Goal: Task Accomplishment & Management: Manage account settings

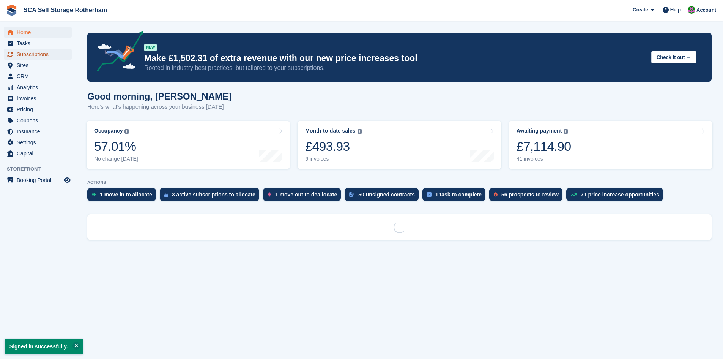
click at [41, 57] on span "Subscriptions" at bounding box center [40, 54] width 46 height 11
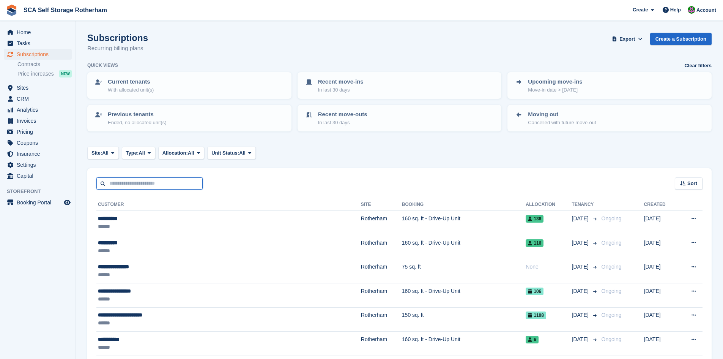
click at [126, 180] on input "text" at bounding box center [149, 183] width 106 height 13
type input "*****"
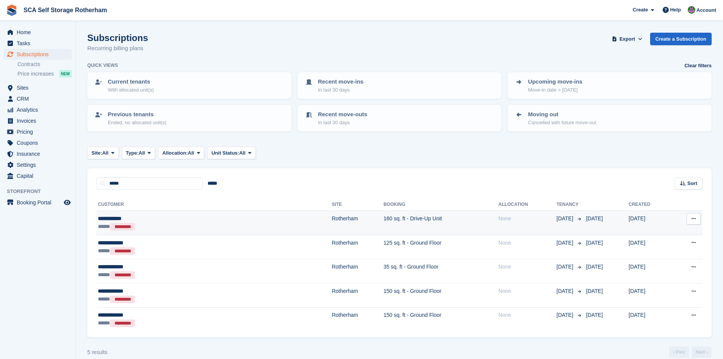
click at [445, 221] on td "160 sq. ft - Drive-Up Unit" at bounding box center [441, 223] width 115 height 24
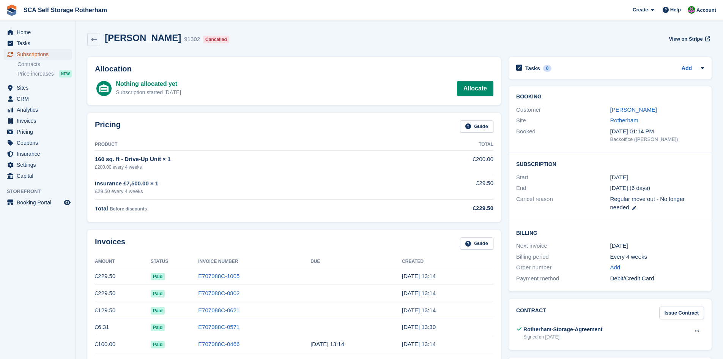
click at [52, 54] on span "Subscriptions" at bounding box center [40, 54] width 46 height 11
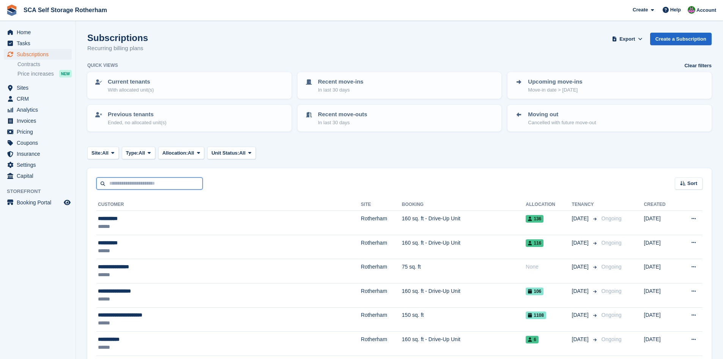
click at [147, 182] on input "text" at bounding box center [149, 183] width 106 height 13
type input "****"
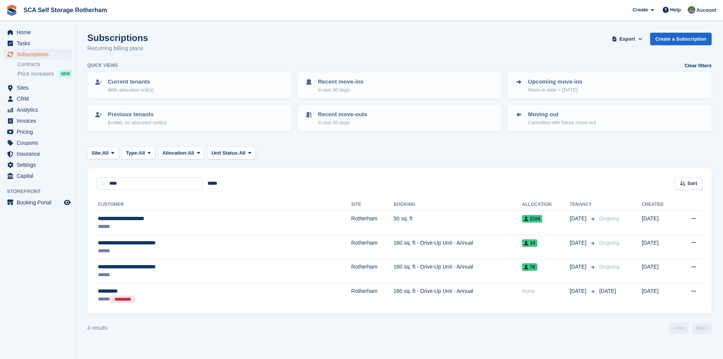
click at [30, 93] on ul "Sites Sites" at bounding box center [38, 87] width 76 height 11
click at [29, 88] on span "Sites" at bounding box center [40, 87] width 46 height 11
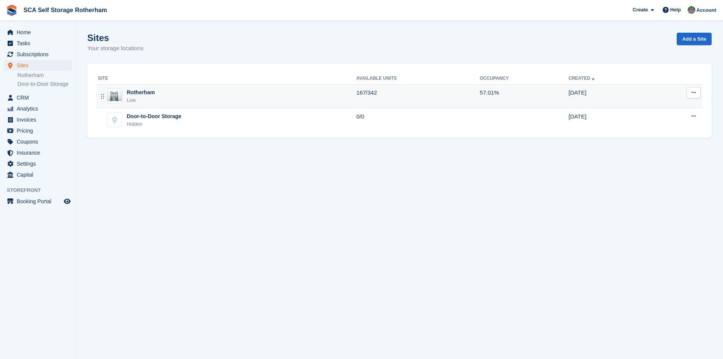
click at [187, 96] on div "Rotherham Live" at bounding box center [227, 96] width 259 height 16
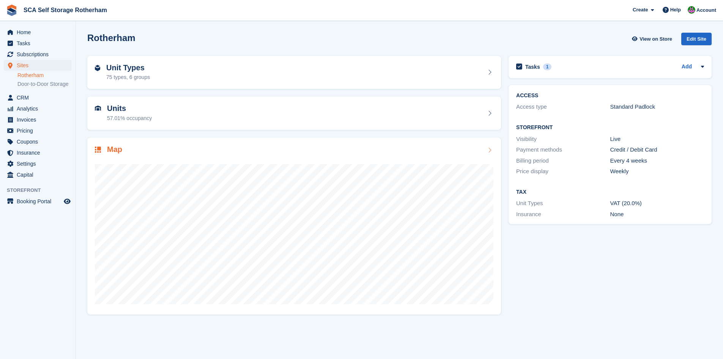
click at [125, 145] on div "Map" at bounding box center [294, 150] width 399 height 10
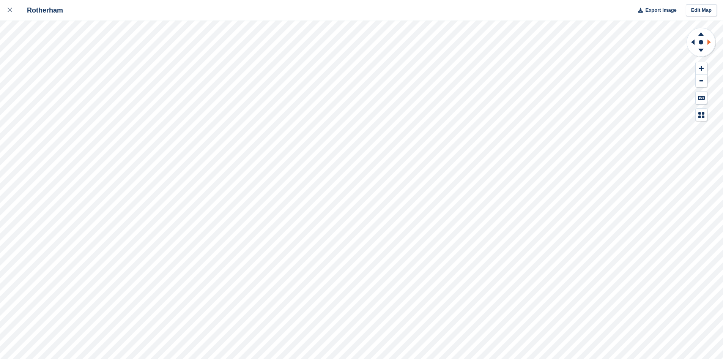
click at [708, 44] on icon at bounding box center [709, 41] width 3 height 5
click at [701, 54] on icon at bounding box center [702, 51] width 20 height 9
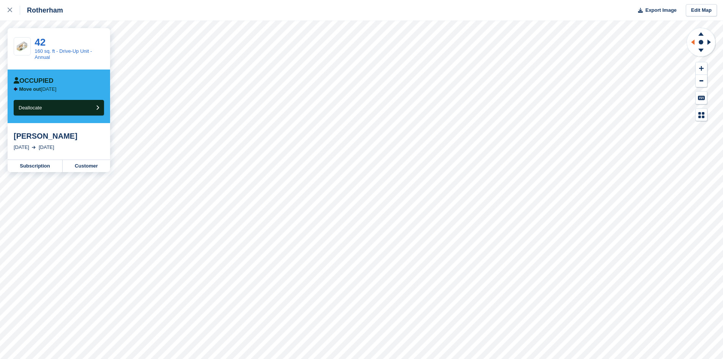
click at [695, 43] on icon at bounding box center [693, 41] width 3 height 5
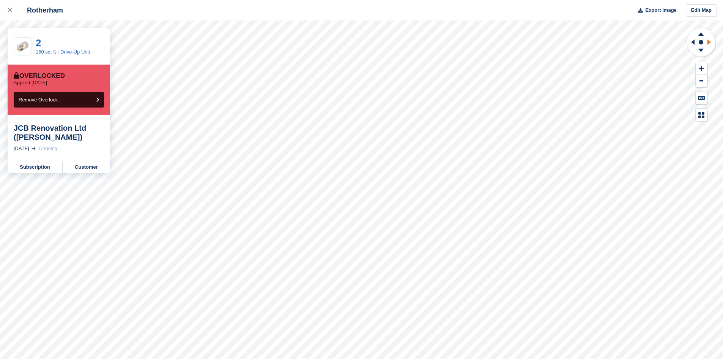
click at [711, 43] on icon at bounding box center [710, 42] width 9 height 20
click at [699, 54] on icon at bounding box center [702, 51] width 20 height 9
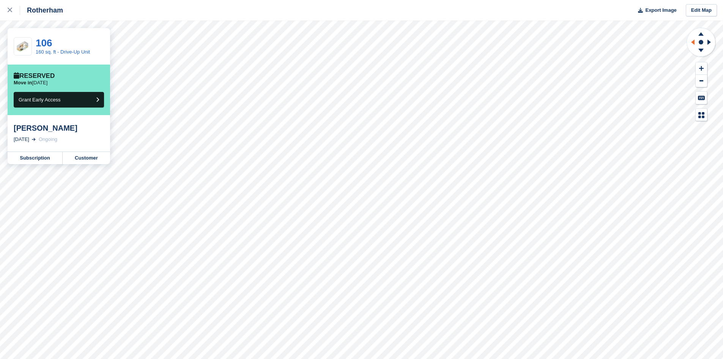
click at [692, 42] on icon at bounding box center [691, 42] width 9 height 20
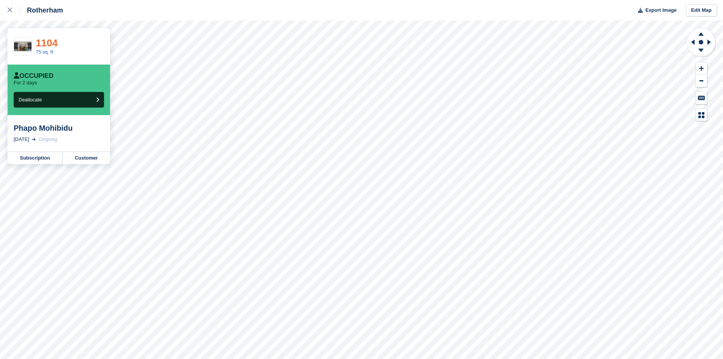
click at [36, 44] on link "1104" at bounding box center [47, 42] width 22 height 11
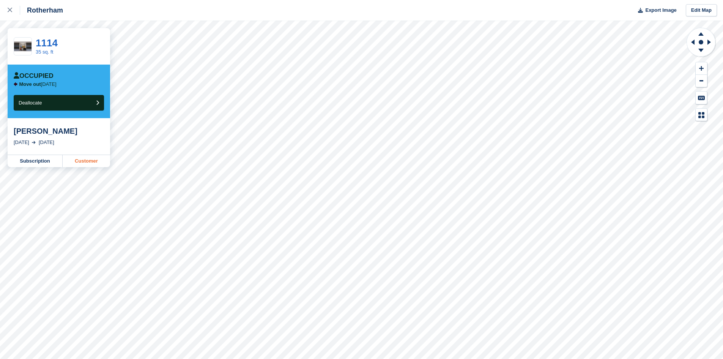
click at [92, 164] on link "Customer" at bounding box center [86, 161] width 47 height 12
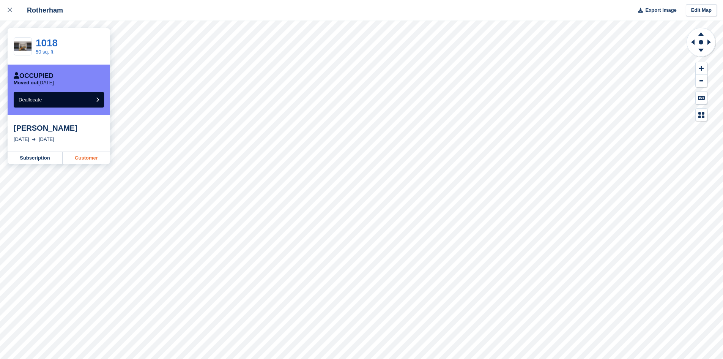
click at [94, 161] on link "Customer" at bounding box center [86, 158] width 47 height 12
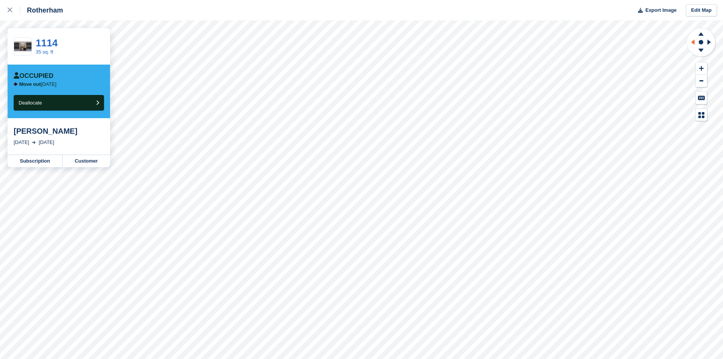
click at [692, 43] on icon at bounding box center [691, 42] width 9 height 20
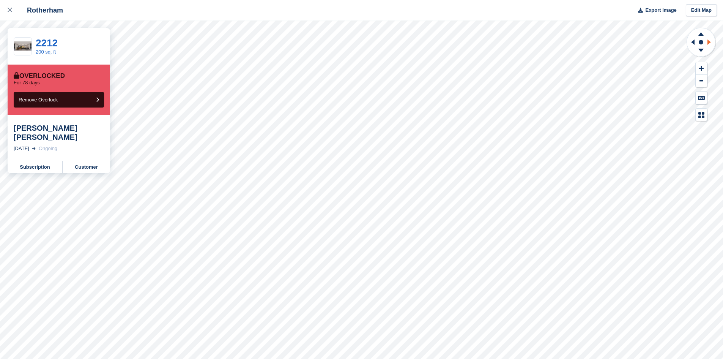
click at [711, 44] on icon at bounding box center [710, 42] width 9 height 20
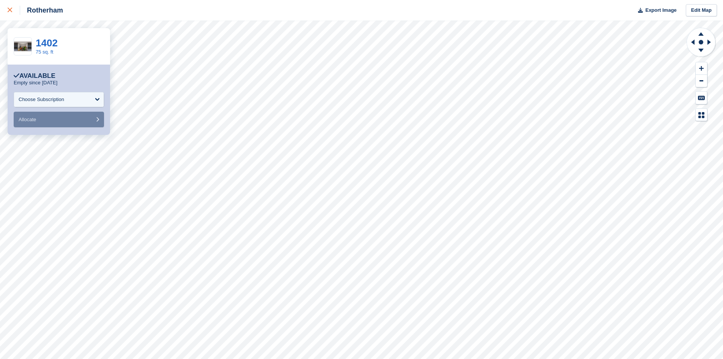
click at [11, 11] on icon at bounding box center [10, 10] width 5 height 5
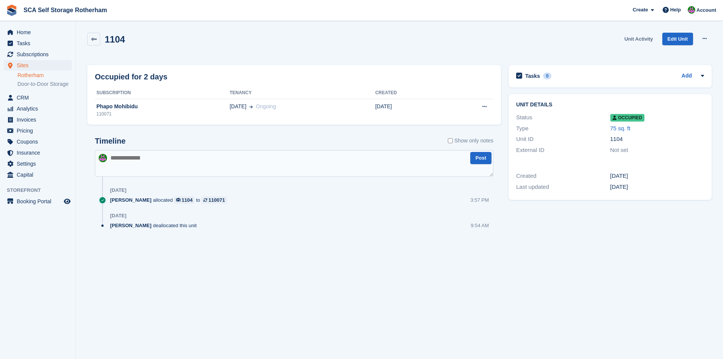
click at [643, 42] on link "Unit Activity" at bounding box center [639, 39] width 35 height 13
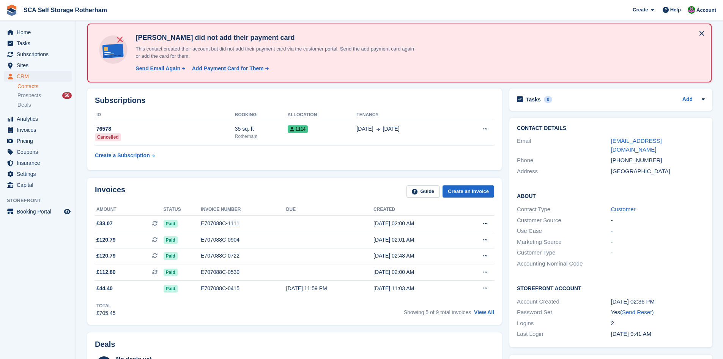
scroll to position [38, 0]
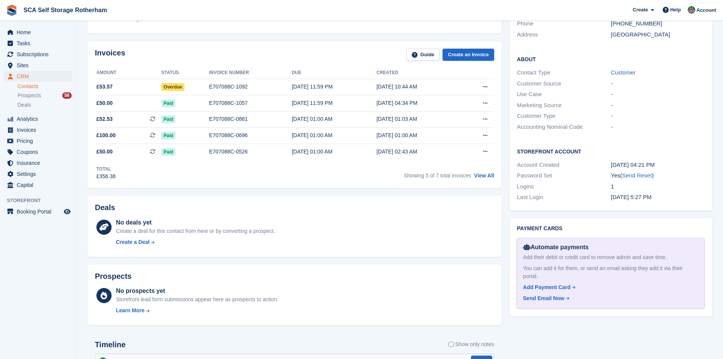
scroll to position [57, 0]
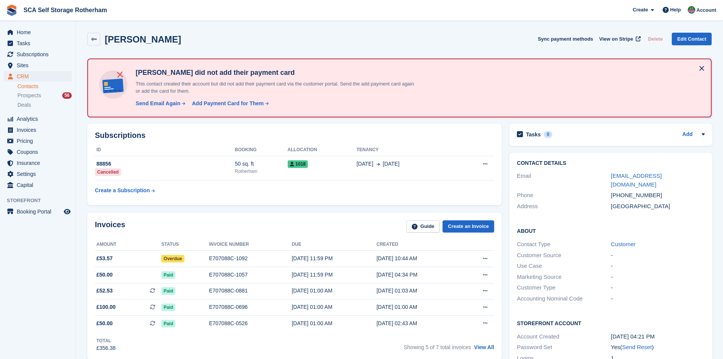
scroll to position [57, 0]
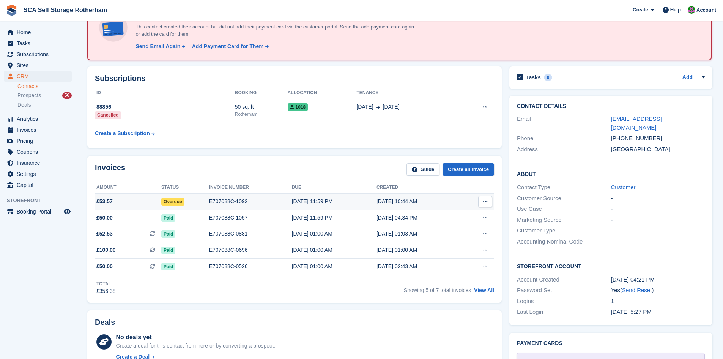
click at [256, 205] on div "E707088C-1092" at bounding box center [250, 201] width 83 height 8
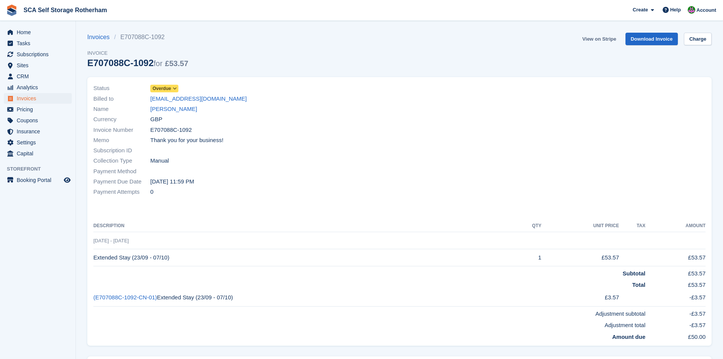
click at [592, 41] on link "View on Stripe" at bounding box center [600, 39] width 40 height 13
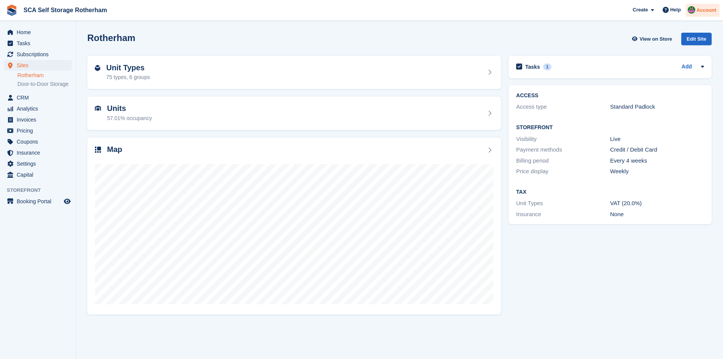
click at [705, 2] on div "Create Subscription Invoice Contact Deal Discount Page Help Chat Support Submit…" at bounding box center [675, 10] width 91 height 21
click at [705, 8] on span "Account" at bounding box center [707, 10] width 20 height 8
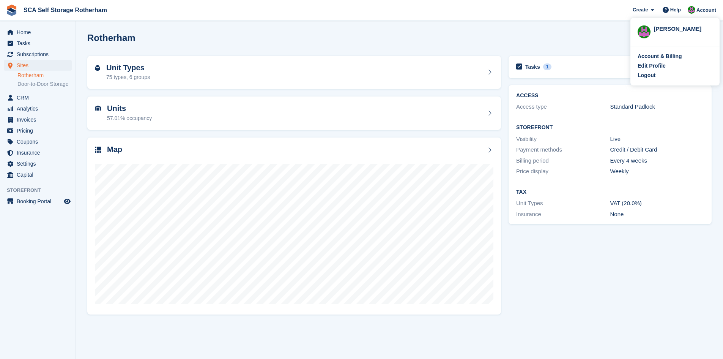
click at [645, 79] on div "Logout" at bounding box center [647, 75] width 18 height 8
